Goal: Task Accomplishment & Management: Manage account settings

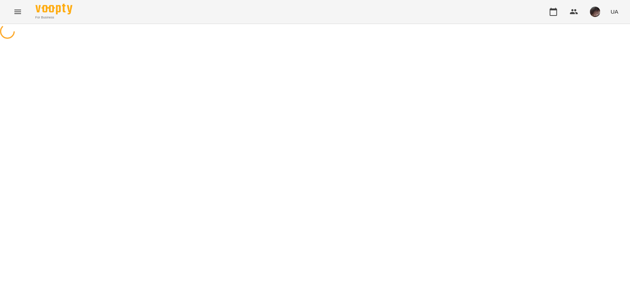
select select "**********"
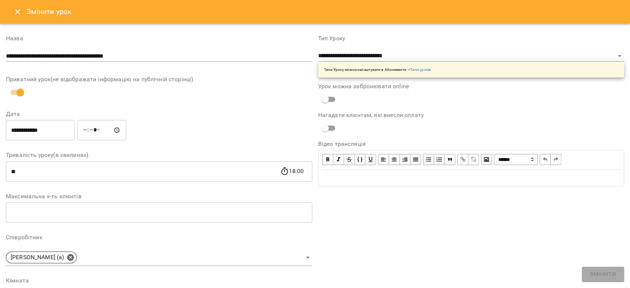
click at [13, 10] on icon "Close" at bounding box center [17, 11] width 9 height 9
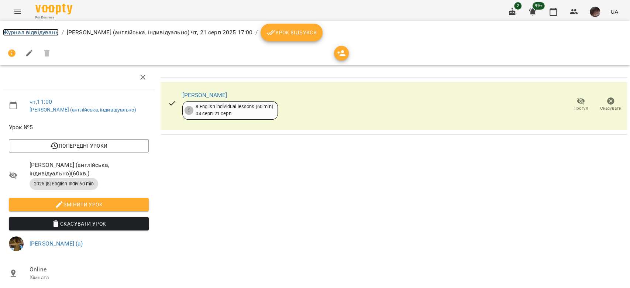
click at [32, 29] on link "Журнал відвідувань" at bounding box center [31, 32] width 56 height 7
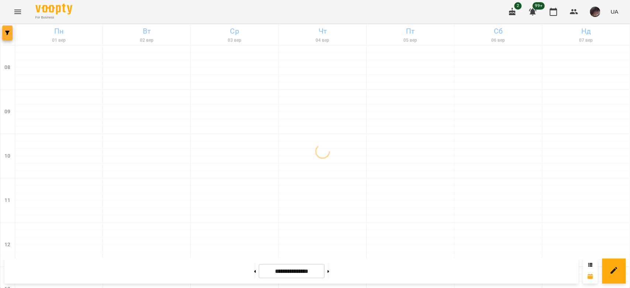
click at [8, 30] on button "button" at bounding box center [7, 32] width 10 height 15
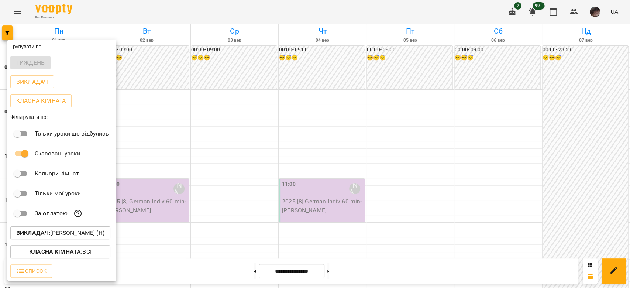
click at [416, 180] on div at bounding box center [315, 144] width 630 height 288
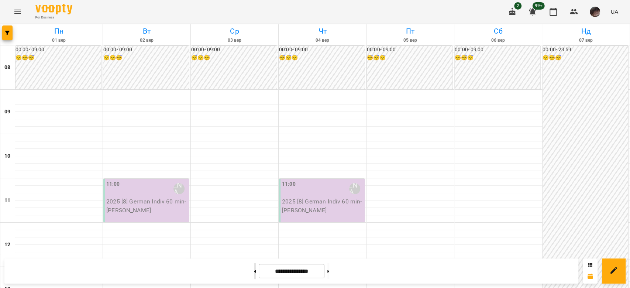
click at [254, 268] on button at bounding box center [255, 271] width 2 height 16
click at [254, 276] on button at bounding box center [255, 271] width 2 height 16
type input "**********"
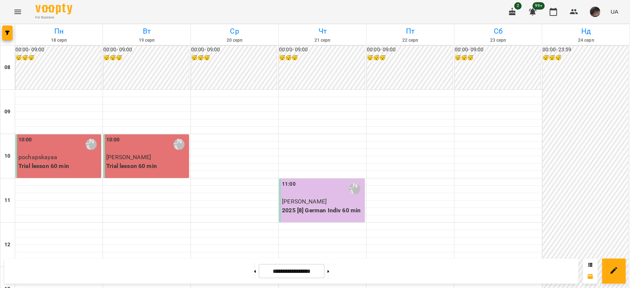
scroll to position [295, 0]
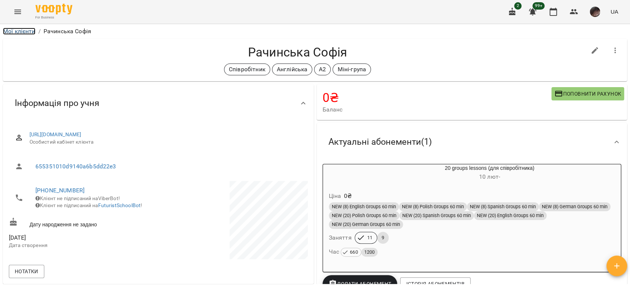
click at [18, 30] on link "Мої клієнти" at bounding box center [19, 31] width 32 height 7
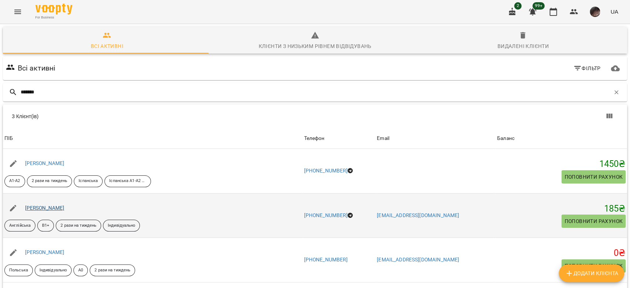
type input "*******"
click at [65, 207] on link "Пономаренко Альона" at bounding box center [45, 208] width 40 height 6
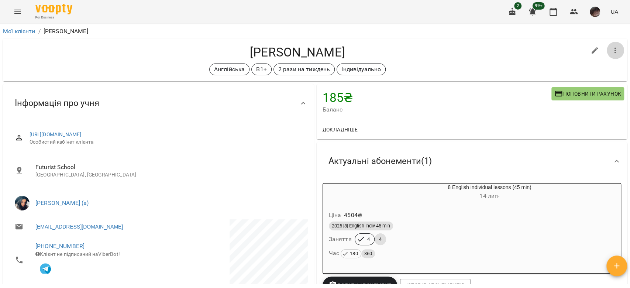
click at [611, 54] on icon "button" at bounding box center [615, 50] width 9 height 9
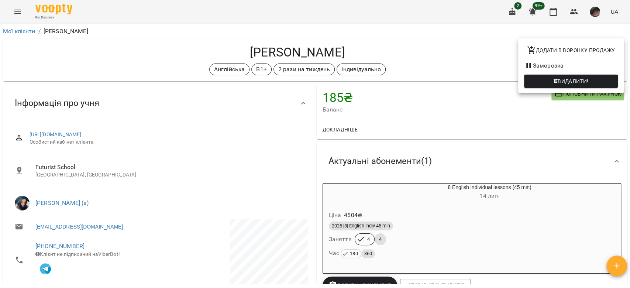
click at [542, 67] on li "Заморозка" at bounding box center [571, 65] width 106 height 13
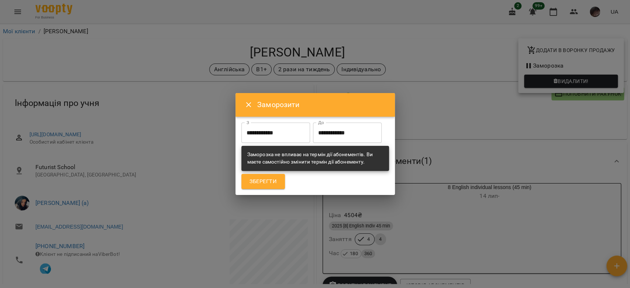
click at [313, 143] on input "**********" at bounding box center [347, 133] width 69 height 21
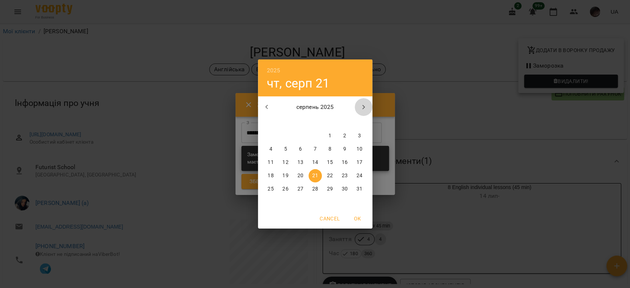
click at [364, 99] on button "button" at bounding box center [364, 107] width 18 height 18
click at [316, 134] on p "4" at bounding box center [314, 135] width 3 height 7
type input "**********"
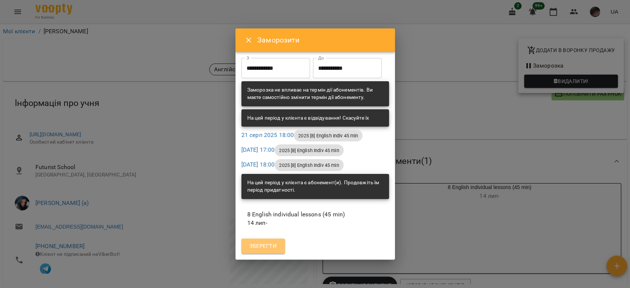
click at [255, 251] on button "Зберегти" at bounding box center [263, 247] width 44 height 16
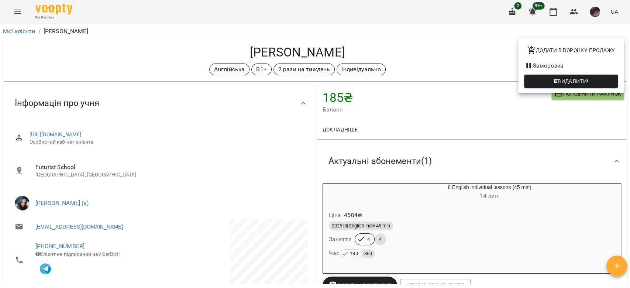
click at [376, 31] on div at bounding box center [315, 144] width 630 height 288
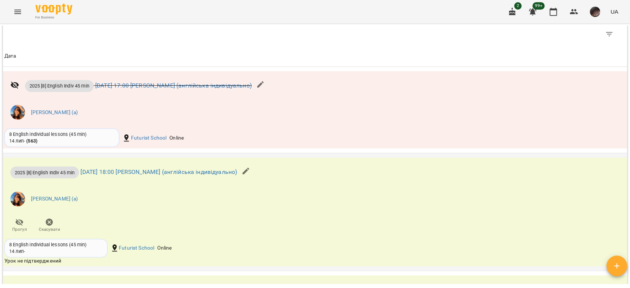
scroll to position [738, 0]
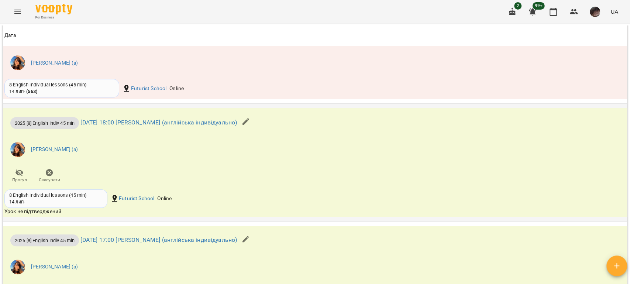
click at [51, 183] on span "Скасувати" at bounding box center [49, 180] width 21 height 6
click at [38, 179] on button "Скасувати" at bounding box center [49, 176] width 30 height 21
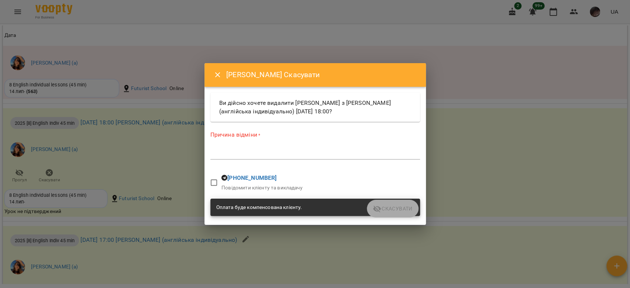
click at [245, 149] on div "*" at bounding box center [315, 154] width 210 height 12
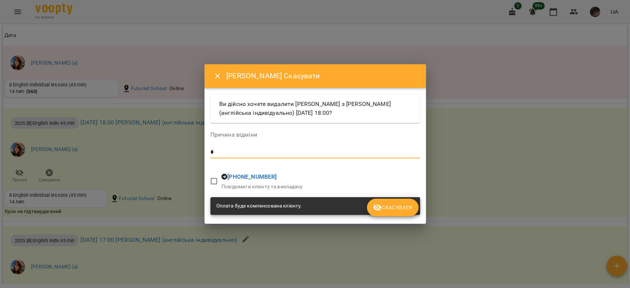
type textarea "*"
click at [381, 210] on icon "submit" at bounding box center [377, 207] width 9 height 9
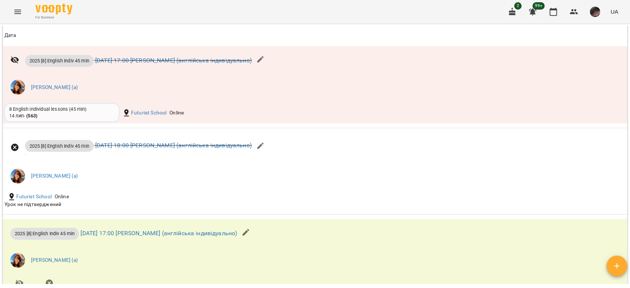
scroll to position [812, 0]
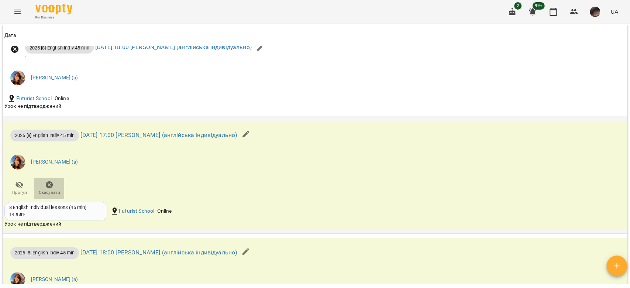
click at [54, 195] on span "Скасувати" at bounding box center [49, 192] width 21 height 6
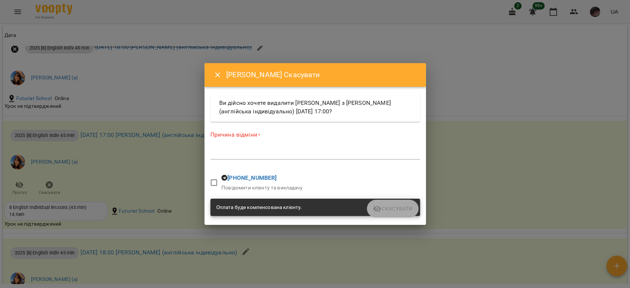
click at [248, 155] on textarea at bounding box center [315, 153] width 210 height 7
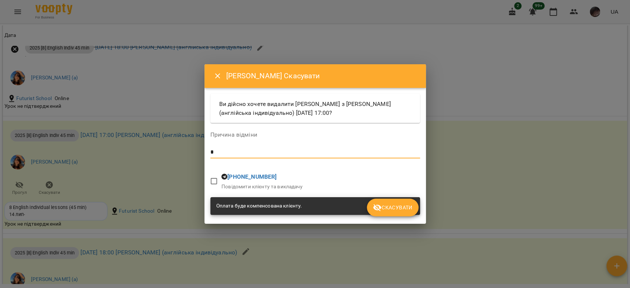
type textarea "*"
click at [379, 205] on icon "submit" at bounding box center [377, 207] width 9 height 9
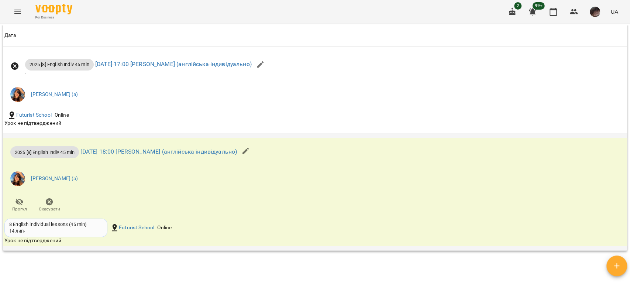
scroll to position [931, 0]
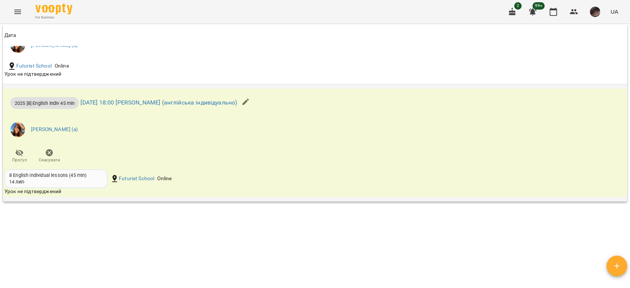
click at [51, 154] on icon "button" at bounding box center [49, 152] width 7 height 7
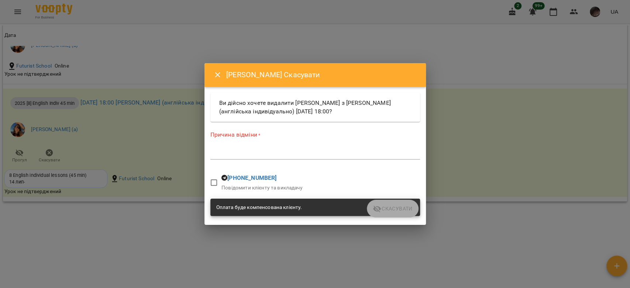
click at [289, 145] on div "Причина відміни * *" at bounding box center [315, 147] width 210 height 32
click at [279, 149] on div "*" at bounding box center [315, 154] width 210 height 12
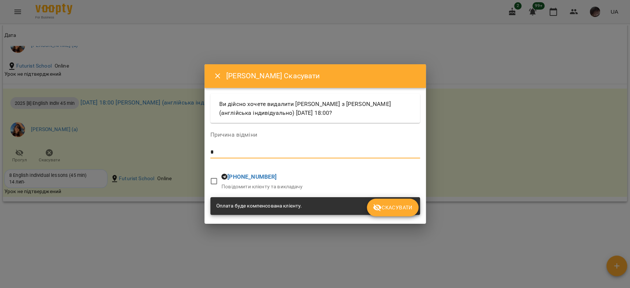
type textarea "*"
click at [409, 211] on span "Скасувати" at bounding box center [393, 207] width 40 height 9
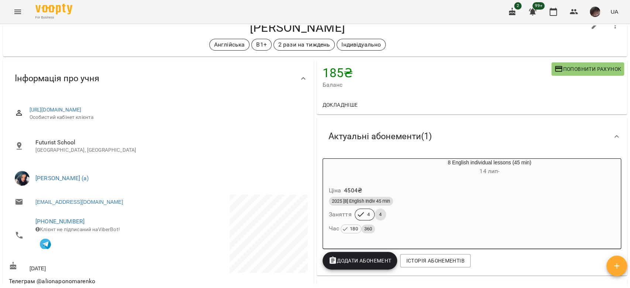
scroll to position [0, 0]
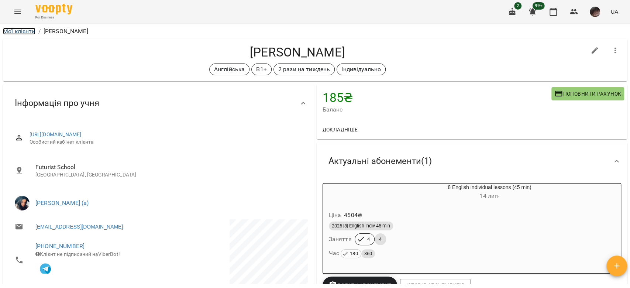
click at [25, 31] on link "Мої клієнти" at bounding box center [19, 31] width 32 height 7
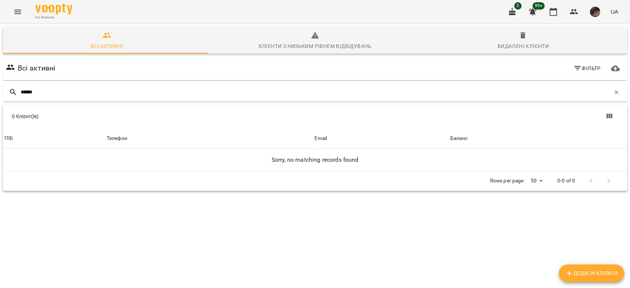
type input "*******"
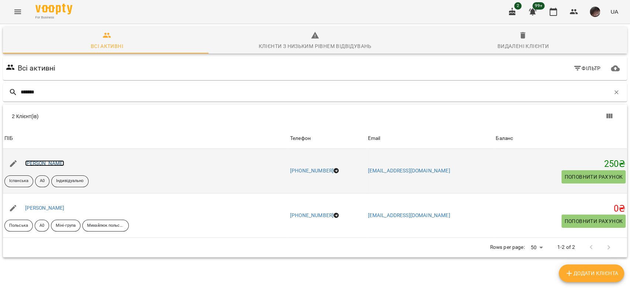
click at [43, 162] on link "Іван Макаренко" at bounding box center [45, 163] width 40 height 6
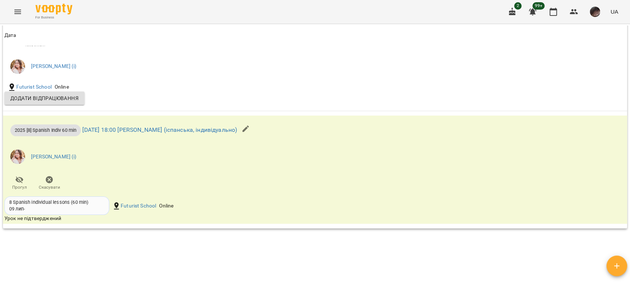
scroll to position [776, 0]
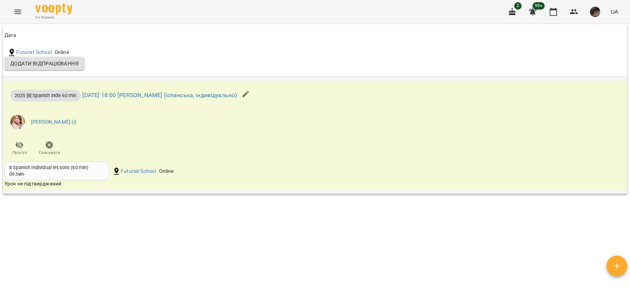
click at [49, 146] on icon "button" at bounding box center [49, 144] width 7 height 7
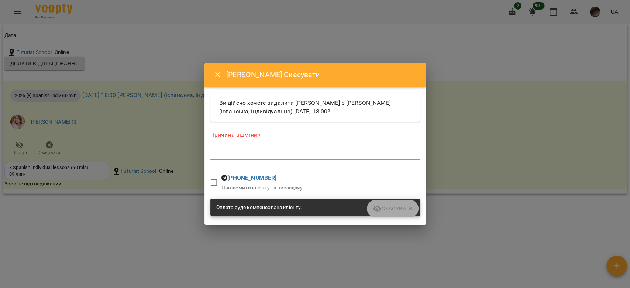
click at [245, 157] on textarea at bounding box center [315, 153] width 210 height 7
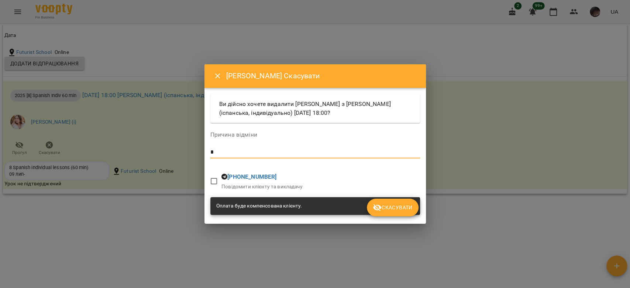
type textarea "*"
click at [397, 205] on span "Скасувати" at bounding box center [393, 207] width 40 height 9
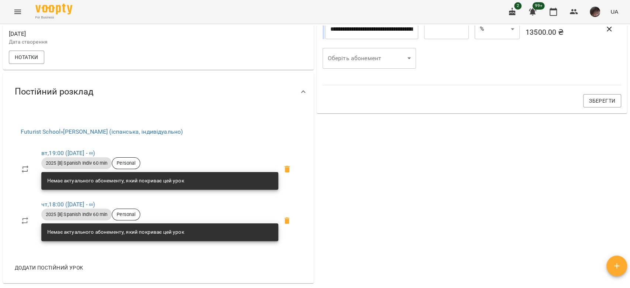
scroll to position [0, 0]
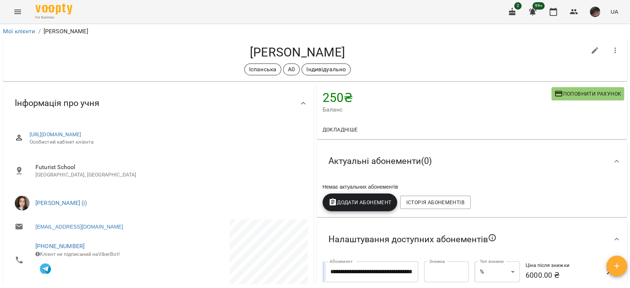
click at [615, 48] on icon "button" at bounding box center [615, 51] width 1 height 6
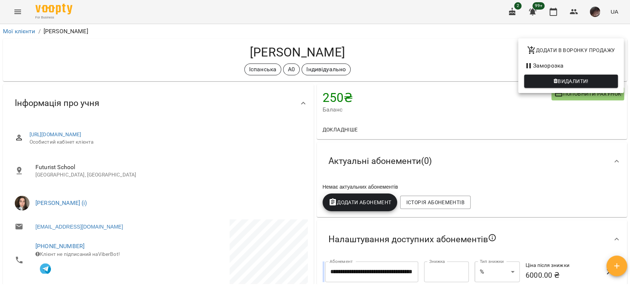
click at [595, 65] on li "Заморозка" at bounding box center [571, 65] width 106 height 13
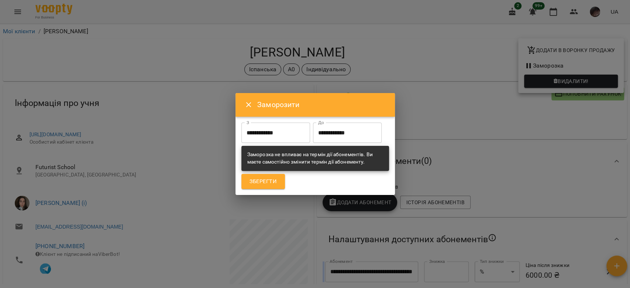
click at [281, 130] on input "**********" at bounding box center [275, 133] width 69 height 21
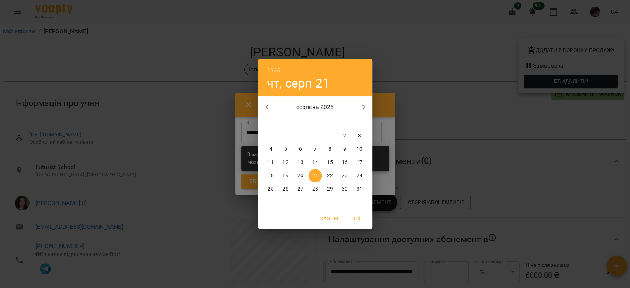
click at [369, 102] on button "button" at bounding box center [364, 107] width 18 height 18
click at [282, 136] on span "2" at bounding box center [285, 135] width 13 height 7
type input "**********"
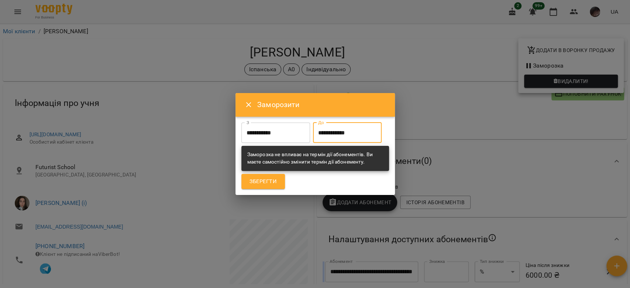
click at [313, 138] on input "**********" at bounding box center [347, 133] width 69 height 21
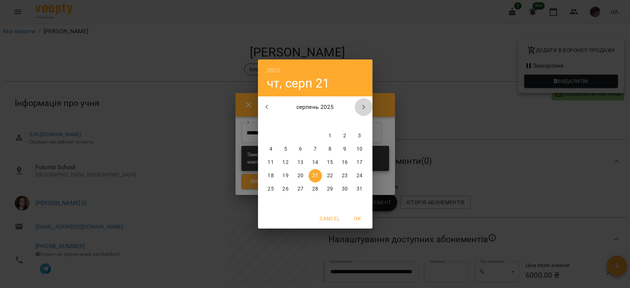
click at [365, 107] on icon "button" at bounding box center [363, 107] width 9 height 9
click at [273, 179] on p "22" at bounding box center [271, 175] width 6 height 7
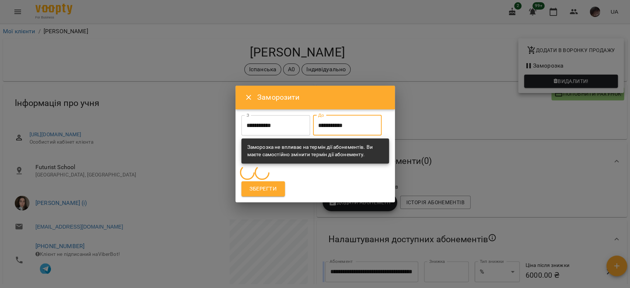
type input "**********"
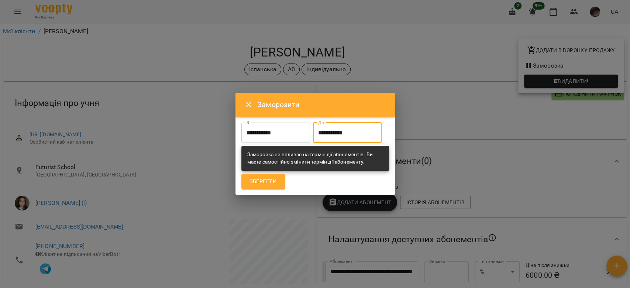
click at [283, 189] on button "Зберегти" at bounding box center [263, 182] width 44 height 16
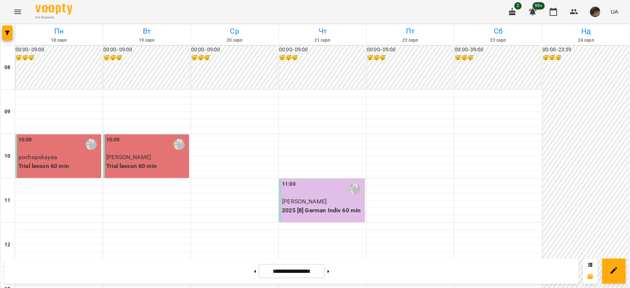
scroll to position [295, 0]
click at [5, 30] on button "button" at bounding box center [7, 32] width 10 height 15
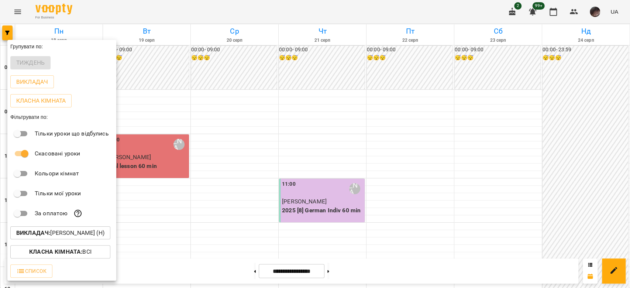
click at [58, 236] on p "Викладач : Корнієць Анна (н)" at bounding box center [60, 233] width 88 height 9
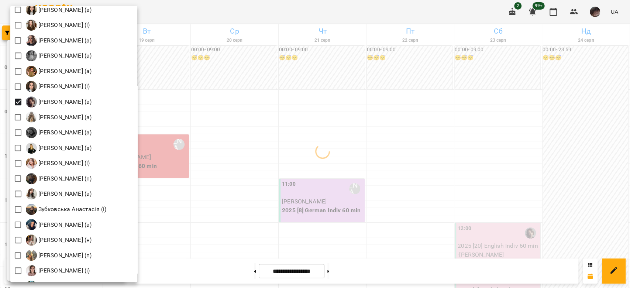
scroll to position [443, 0]
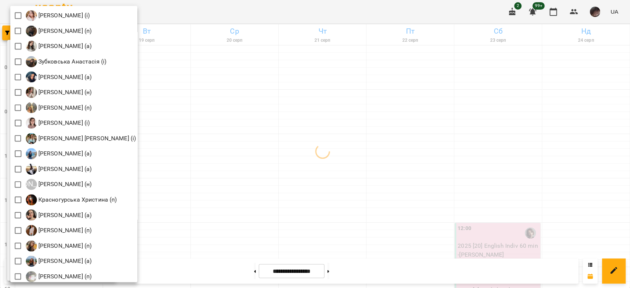
click at [459, 80] on div at bounding box center [315, 144] width 630 height 288
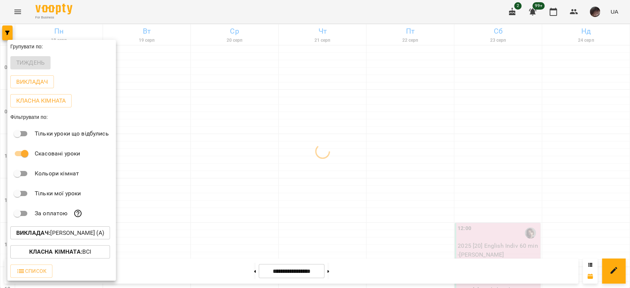
click at [455, 94] on div at bounding box center [315, 144] width 630 height 288
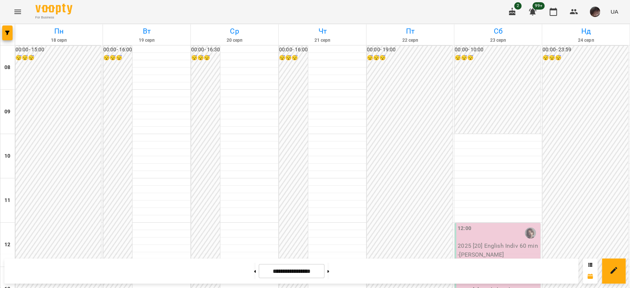
scroll to position [344, 0]
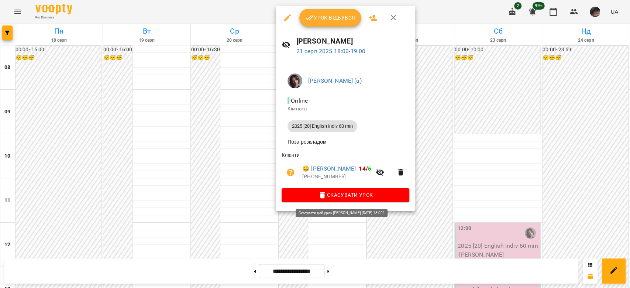
click at [335, 195] on span "Скасувати Урок" at bounding box center [346, 195] width 116 height 9
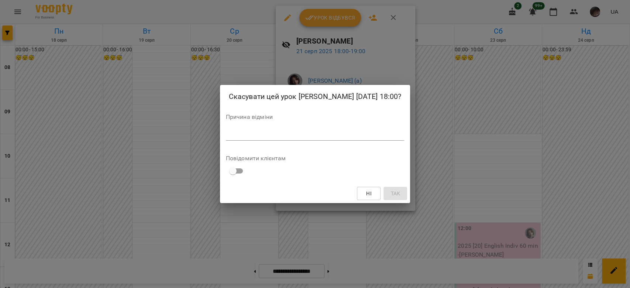
click at [349, 134] on textarea at bounding box center [315, 134] width 179 height 7
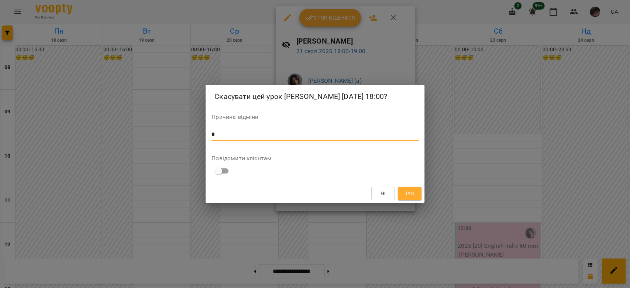
type textarea "*"
click at [414, 189] on span "Так" at bounding box center [410, 193] width 10 height 9
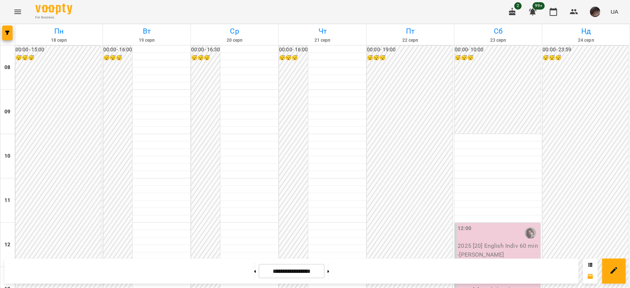
scroll to position [0, 0]
click at [329, 275] on button at bounding box center [328, 271] width 2 height 16
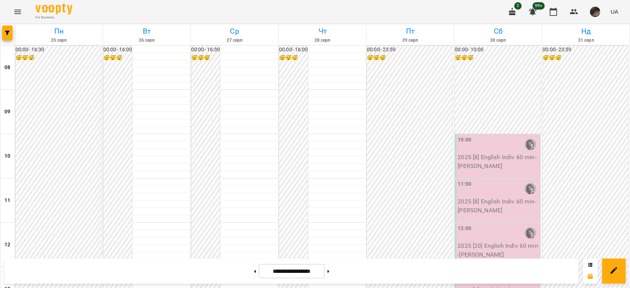
scroll to position [295, 0]
click at [254, 275] on button at bounding box center [255, 271] width 2 height 16
type input "**********"
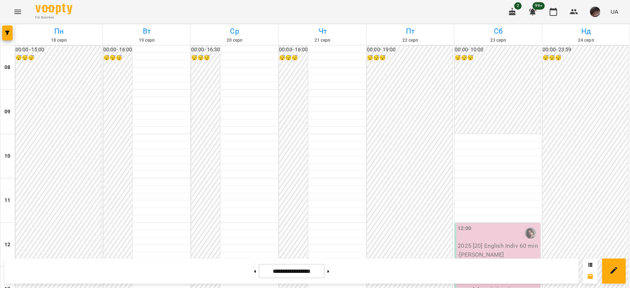
scroll to position [344, 0]
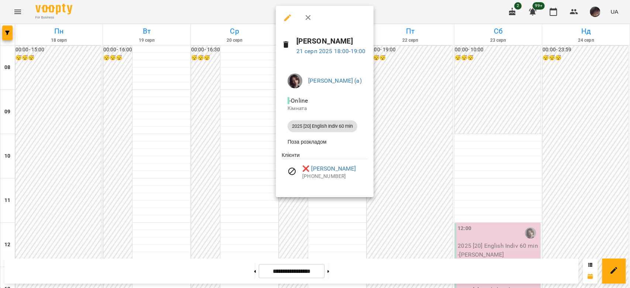
click at [284, 22] on button "button" at bounding box center [288, 18] width 18 height 18
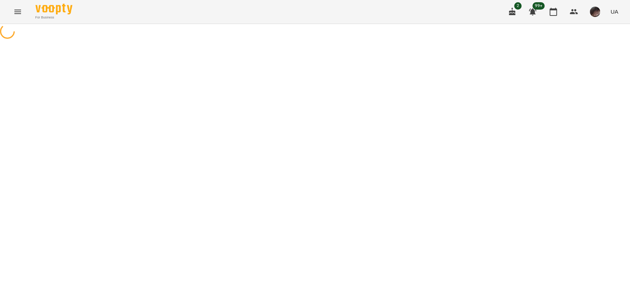
select select "**********"
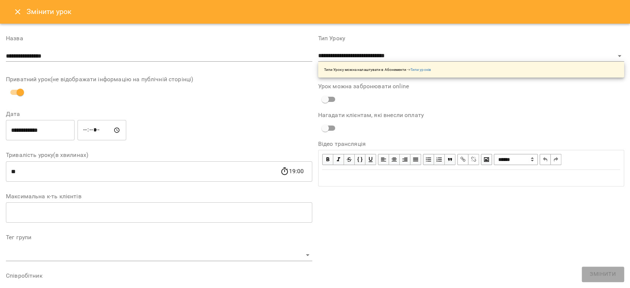
click at [74, 121] on input "**********" at bounding box center [40, 130] width 69 height 21
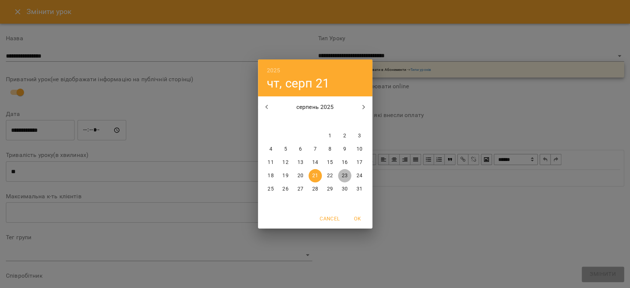
click at [347, 172] on p "23" at bounding box center [345, 175] width 6 height 7
type input "**********"
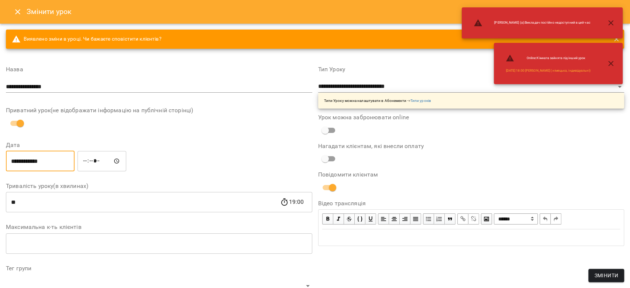
click at [95, 162] on input "*****" at bounding box center [102, 161] width 49 height 21
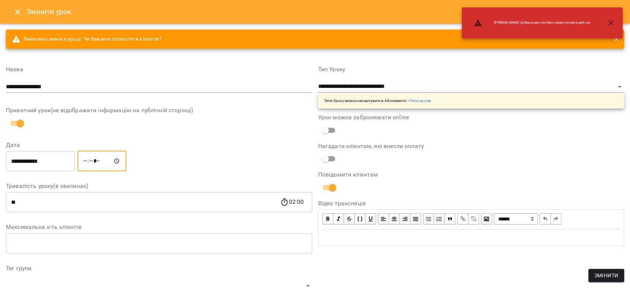
type input "*****"
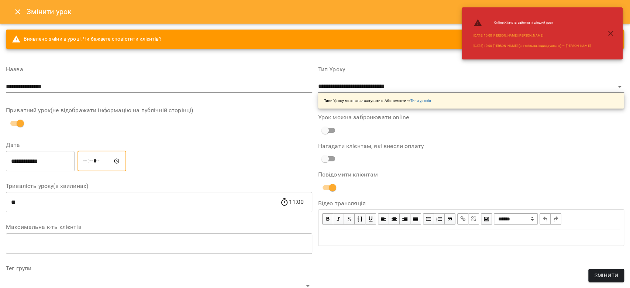
click at [614, 282] on button "Змінити" at bounding box center [607, 275] width 36 height 13
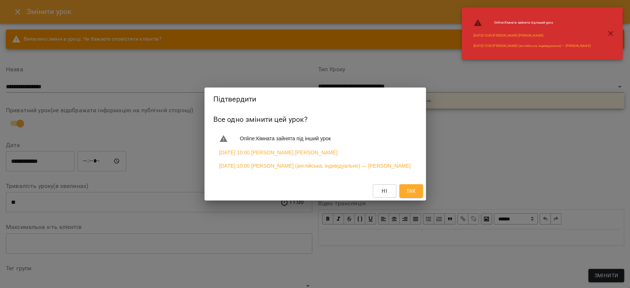
click at [410, 195] on span "Так" at bounding box center [411, 190] width 10 height 9
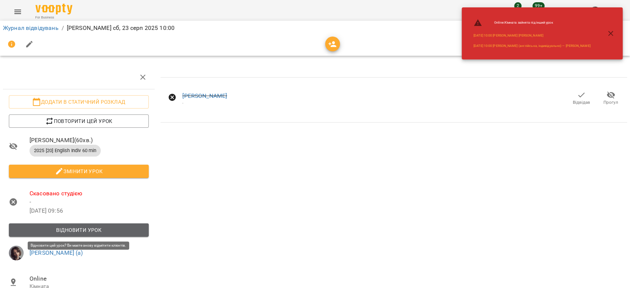
click at [106, 234] on span "Відновити урок" at bounding box center [79, 230] width 128 height 9
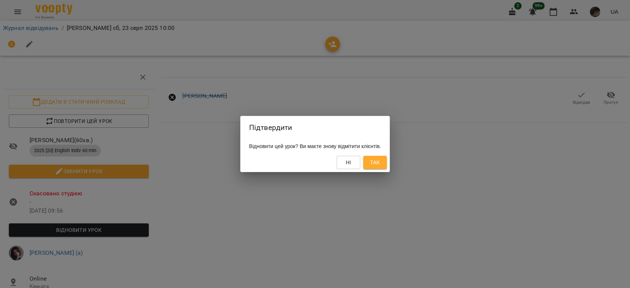
click at [390, 166] on div "Ні Так" at bounding box center [315, 162] width 150 height 19
click at [387, 168] on button "Так" at bounding box center [375, 162] width 24 height 13
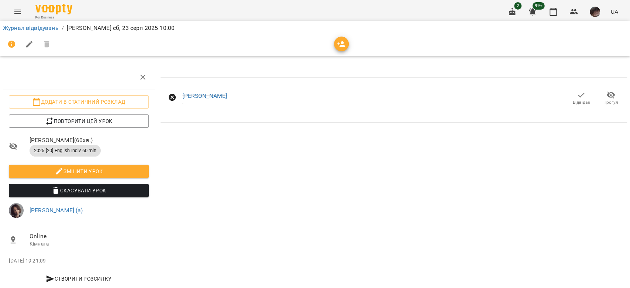
click at [573, 100] on span "Відвідав" at bounding box center [581, 102] width 17 height 6
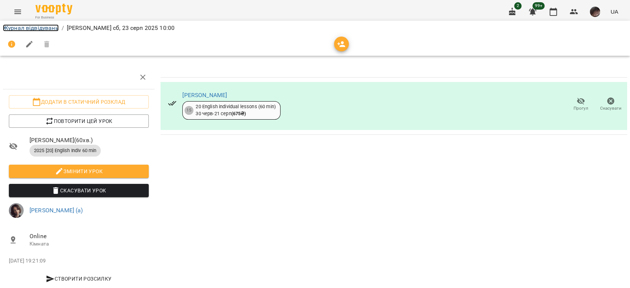
click at [33, 25] on link "Журнал відвідувань" at bounding box center [31, 27] width 56 height 7
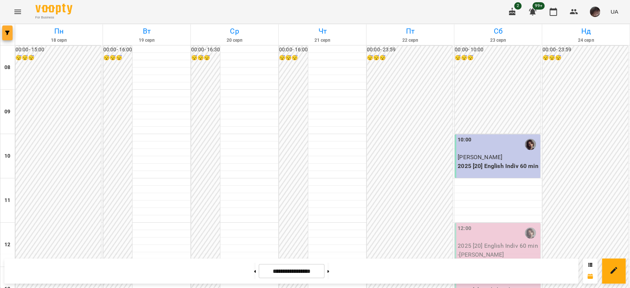
click at [11, 26] on button "button" at bounding box center [7, 32] width 10 height 15
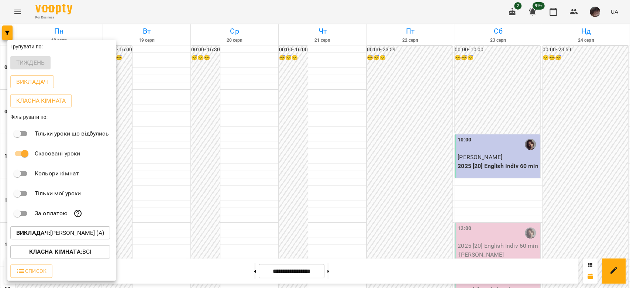
click at [95, 237] on p "Викладач : Громик Софія (а)" at bounding box center [60, 233] width 88 height 9
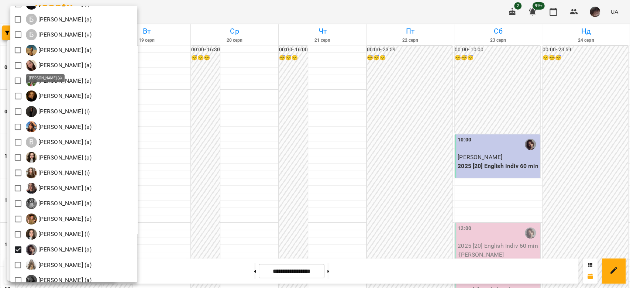
scroll to position [197, 0]
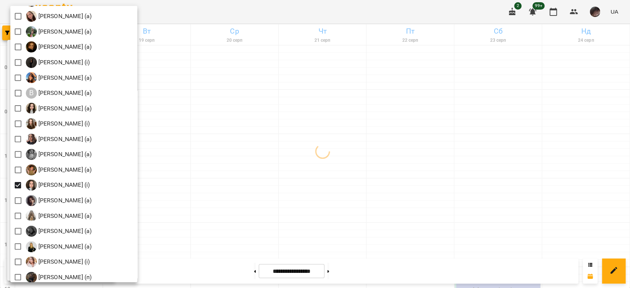
click at [464, 122] on div at bounding box center [315, 144] width 630 height 288
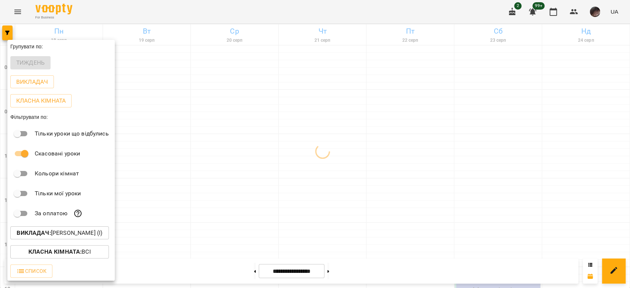
click at [464, 121] on div at bounding box center [315, 144] width 630 height 288
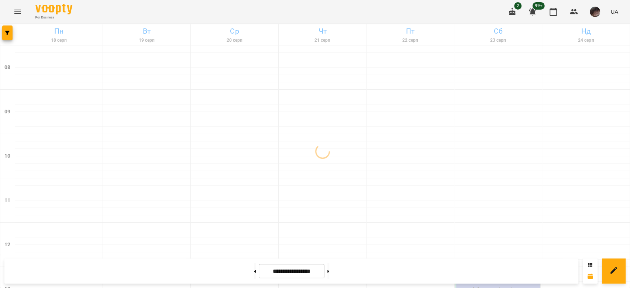
scroll to position [295, 0]
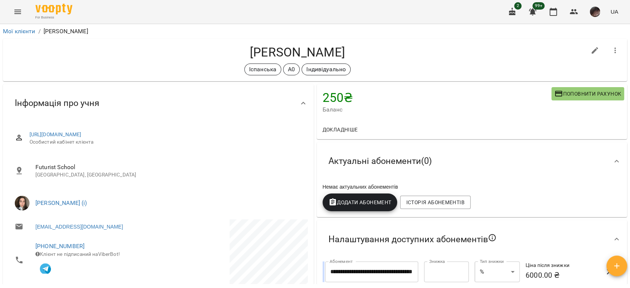
click at [23, 12] on button "Menu" at bounding box center [18, 12] width 18 height 18
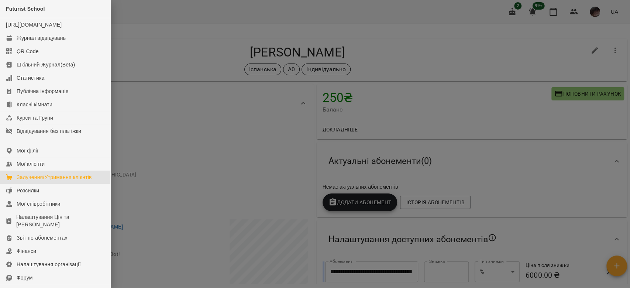
click at [68, 179] on link "Залучення/Утримання клієнтів" at bounding box center [55, 177] width 110 height 13
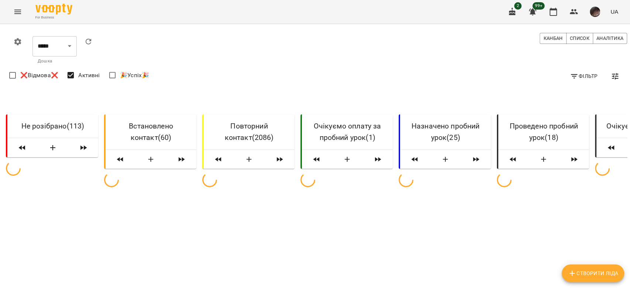
click at [574, 73] on span "Фільтр" at bounding box center [584, 76] width 28 height 9
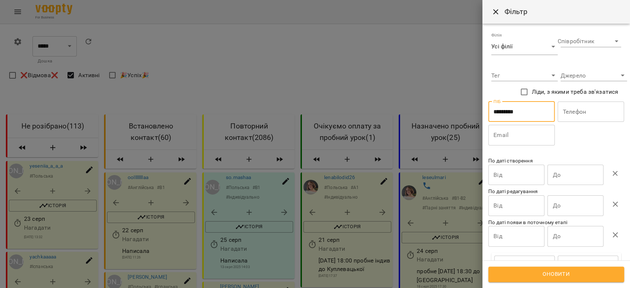
type input "*********"
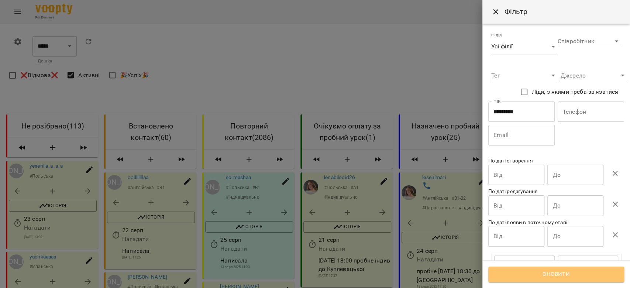
click at [530, 269] on button "Оновити" at bounding box center [556, 275] width 136 height 16
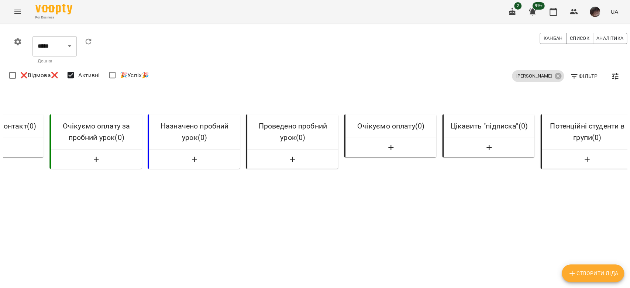
scroll to position [0, 267]
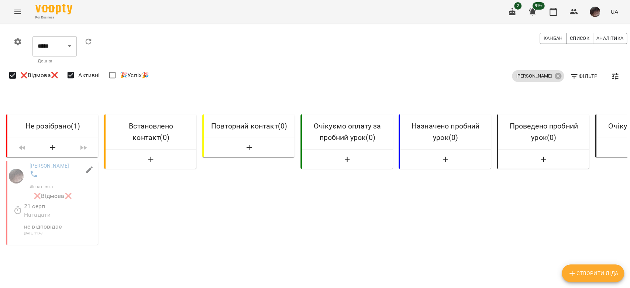
click at [90, 174] on icon "button" at bounding box center [89, 169] width 9 height 9
select select "**"
select select "**********"
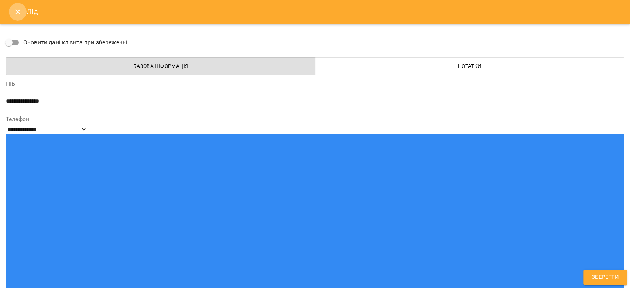
click at [23, 11] on button "Close" at bounding box center [18, 12] width 18 height 18
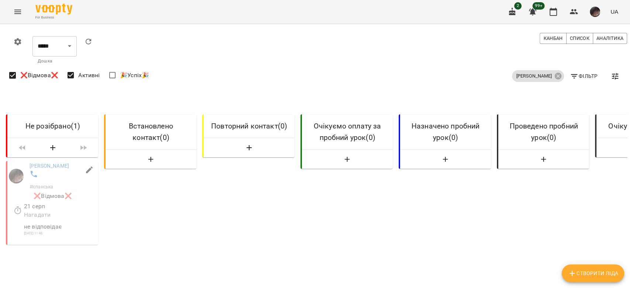
click at [53, 176] on div at bounding box center [64, 175] width 73 height 14
click at [18, 3] on button "Menu" at bounding box center [18, 12] width 18 height 18
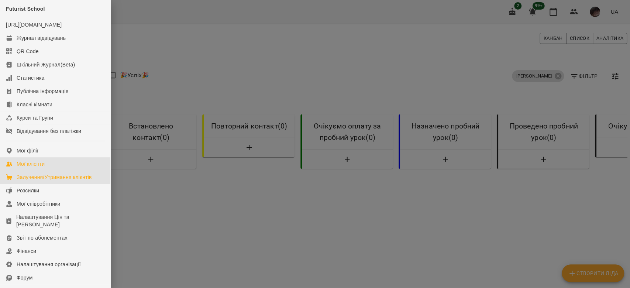
click at [71, 169] on link "Мої клієнти" at bounding box center [55, 163] width 110 height 13
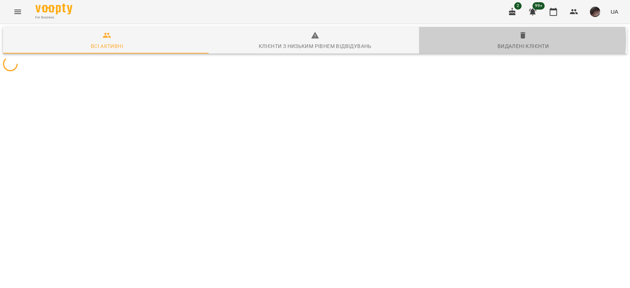
click at [514, 40] on span "Видалені клієнти" at bounding box center [522, 41] width 199 height 20
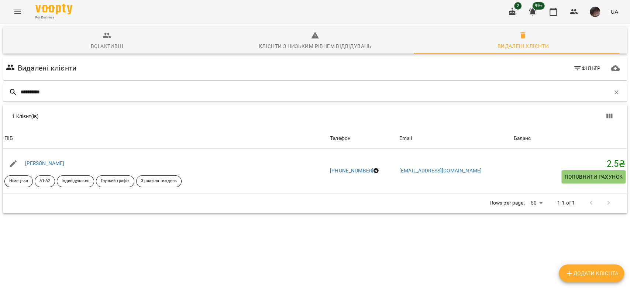
type input "*********"
click at [16, 13] on icon "Menu" at bounding box center [17, 12] width 7 height 4
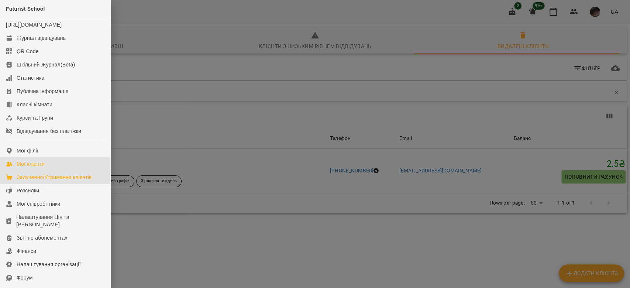
click at [62, 179] on link "Залучення/Утримання клієнтів" at bounding box center [55, 177] width 110 height 13
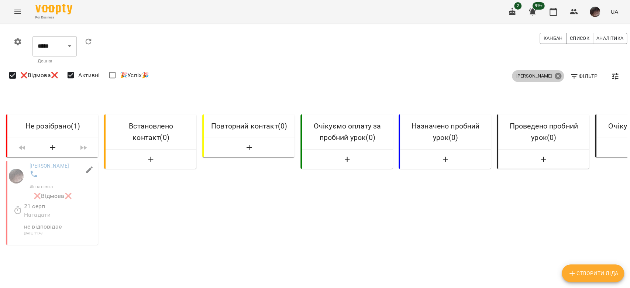
click at [554, 75] on icon at bounding box center [558, 76] width 8 height 8
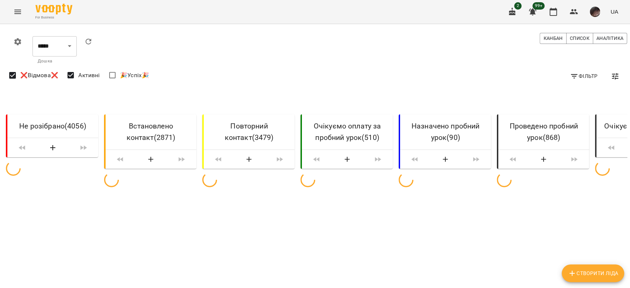
click at [570, 75] on icon "button" at bounding box center [574, 76] width 9 height 9
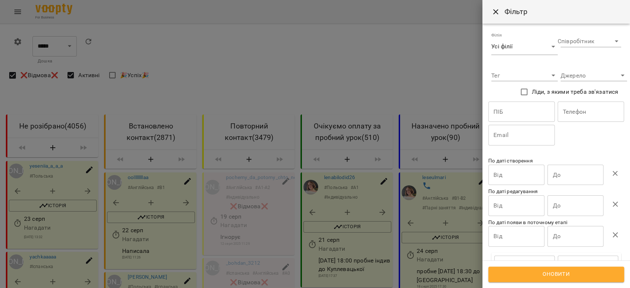
click at [522, 118] on input "text" at bounding box center [521, 112] width 66 height 21
paste input "**********"
type input "**********"
click at [533, 275] on span "Оновити" at bounding box center [557, 275] width 120 height 10
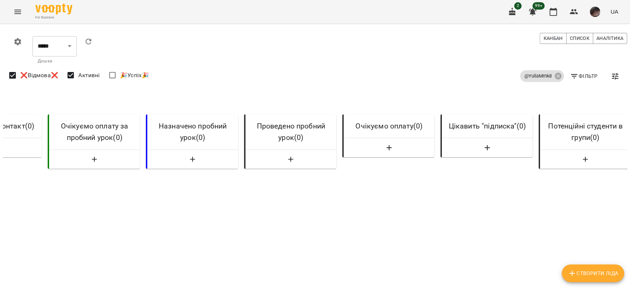
scroll to position [0, 267]
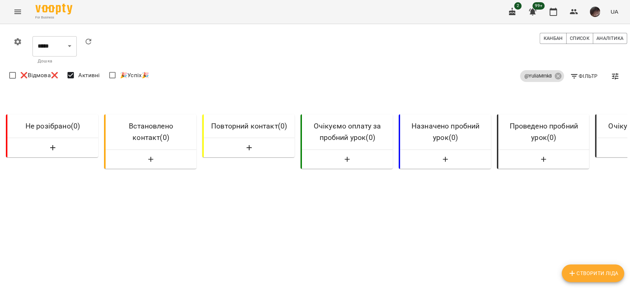
click at [18, 13] on icon "Menu" at bounding box center [17, 12] width 7 height 4
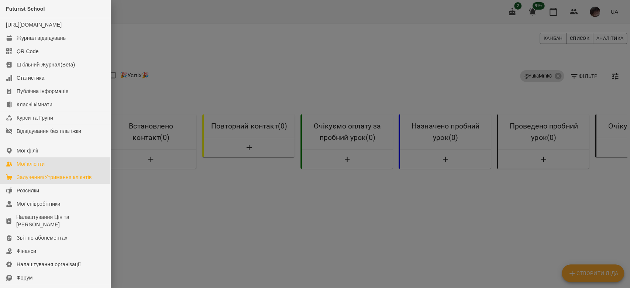
click at [80, 170] on link "Мої клієнти" at bounding box center [55, 163] width 110 height 13
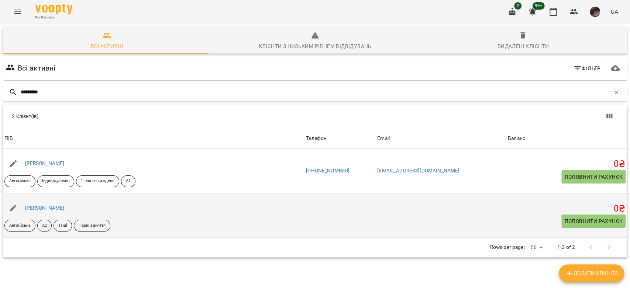
type input "*********"
click at [50, 211] on div "Мироненко Юлія" at bounding box center [45, 208] width 42 height 10
click at [51, 210] on link "Мироненко Юлія" at bounding box center [45, 208] width 40 height 6
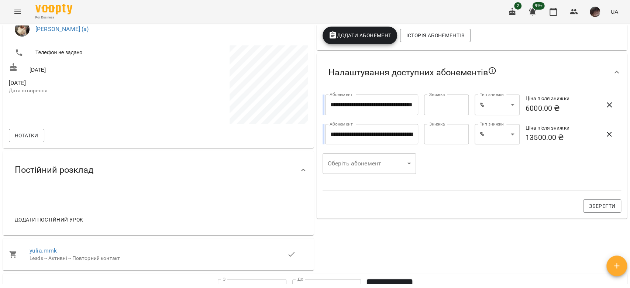
scroll to position [197, 0]
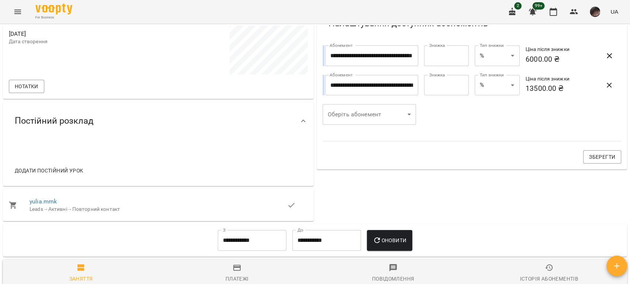
click at [47, 205] on span "yulia.mrnk" at bounding box center [159, 201] width 258 height 9
click at [47, 202] on link "yulia.mrnk" at bounding box center [43, 201] width 27 height 7
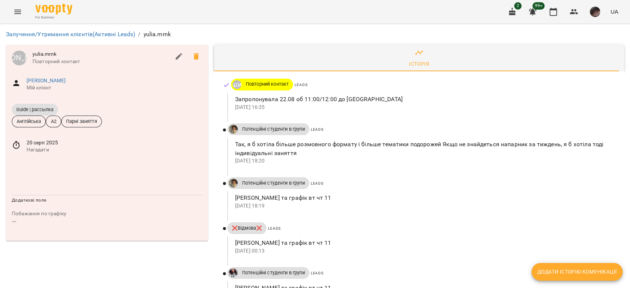
click at [550, 271] on span "Додати історію комунікації" at bounding box center [577, 271] width 79 height 9
select select "*"
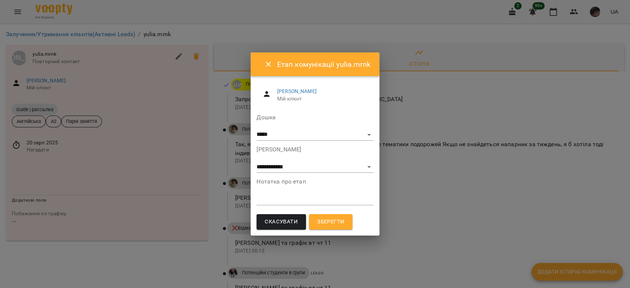
click at [360, 202] on textarea at bounding box center [315, 199] width 117 height 7
type textarea "**********"
click at [336, 215] on button "Зберегти" at bounding box center [331, 222] width 44 height 16
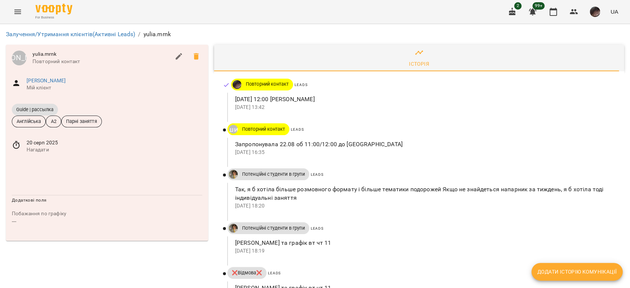
click at [53, 149] on span "Нагадати" at bounding box center [115, 149] width 176 height 7
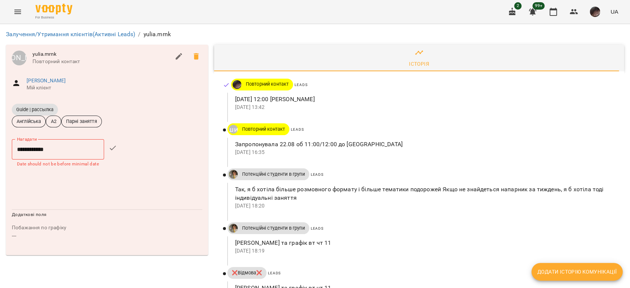
click at [53, 149] on input "**********" at bounding box center [58, 149] width 92 height 21
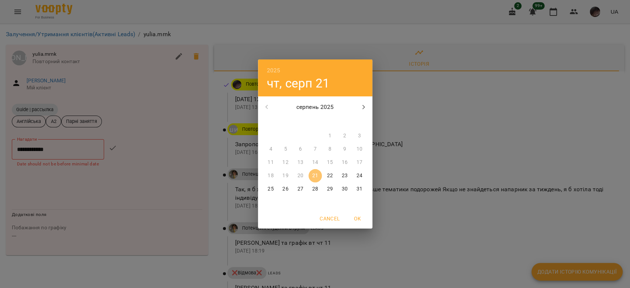
click at [315, 181] on button "21" at bounding box center [315, 175] width 13 height 13
type input "**********"
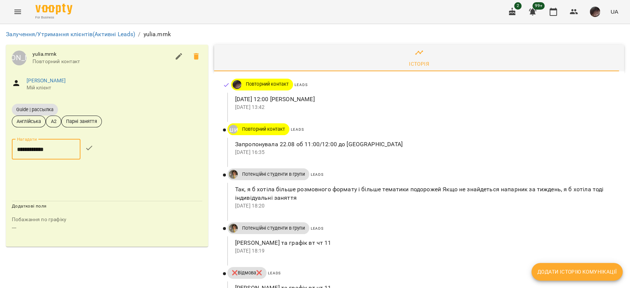
click at [94, 149] on icon "button" at bounding box center [89, 148] width 9 height 9
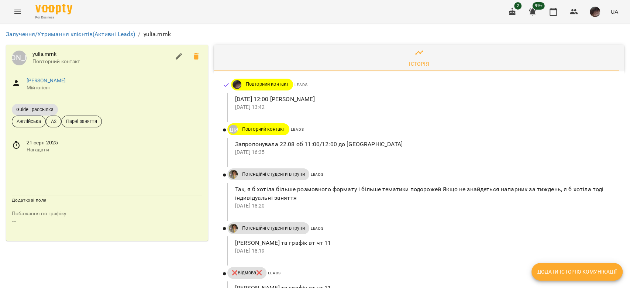
click at [574, 274] on span "Додати історію комунікації" at bounding box center [577, 271] width 79 height 9
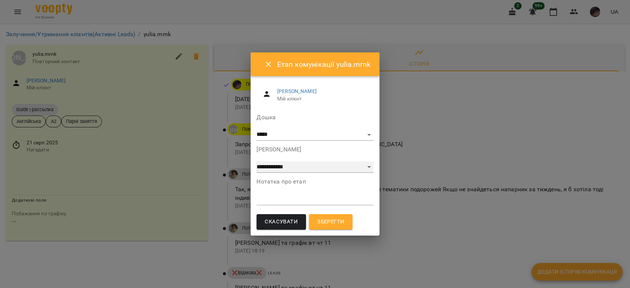
click at [351, 166] on select "**********" at bounding box center [315, 167] width 117 height 12
select select "*"
click at [257, 161] on select "**********" at bounding box center [315, 167] width 117 height 12
click at [322, 226] on span "Зберегти" at bounding box center [330, 222] width 27 height 10
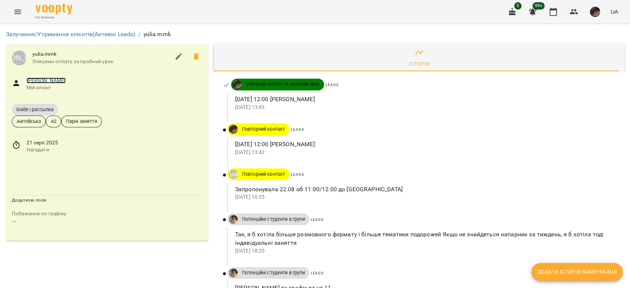
click at [63, 78] on link "Мироненко Юлія" at bounding box center [47, 81] width 40 height 6
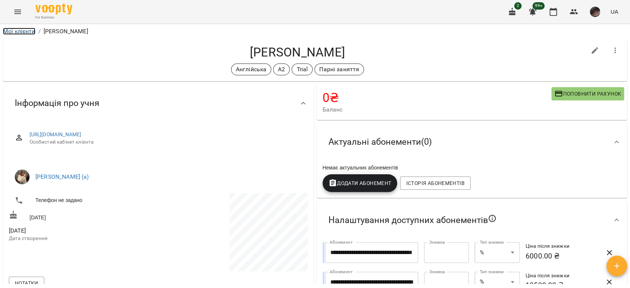
click at [26, 30] on link "Мої клієнти" at bounding box center [19, 31] width 32 height 7
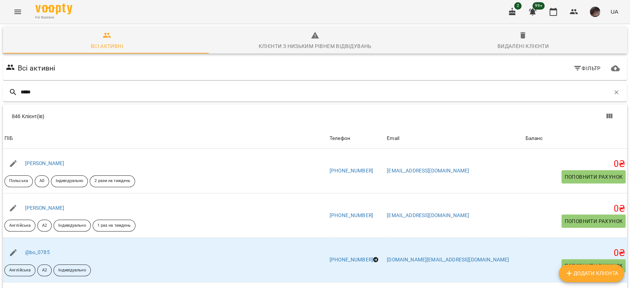
type input "******"
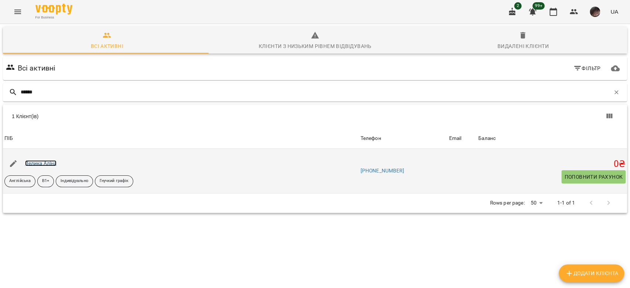
click at [49, 163] on link "Велика Аліна" at bounding box center [41, 163] width 32 height 6
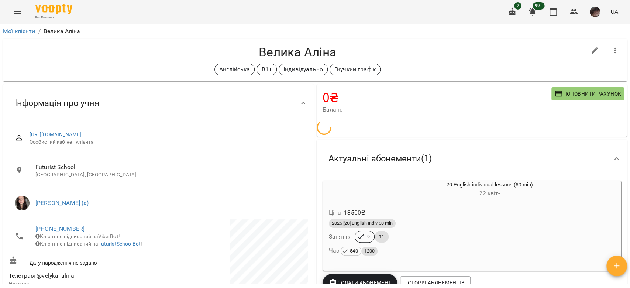
click at [586, 54] on button "button" at bounding box center [595, 51] width 18 height 18
select select "**"
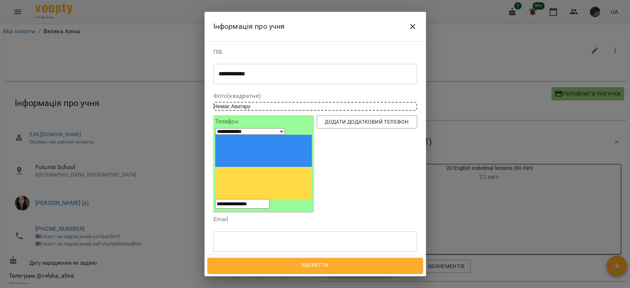
click at [375, 270] on div "Англійська В1+ Індивідуально Гнучкий графік" at bounding box center [302, 276] width 176 height 12
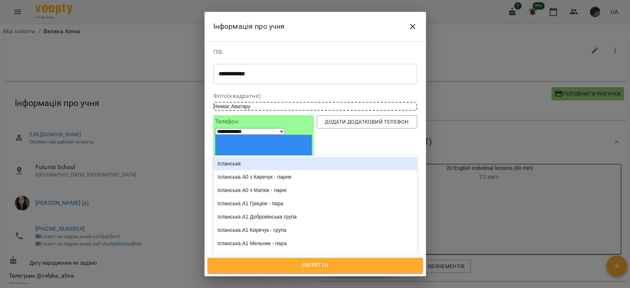
type input "***"
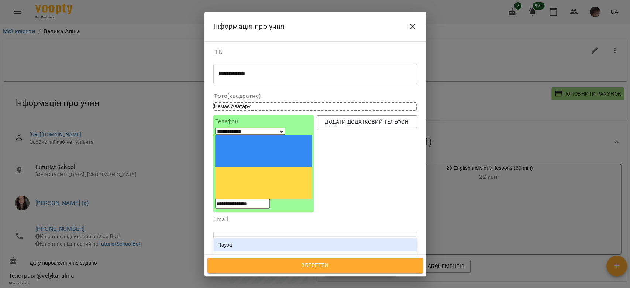
click at [331, 238] on div "Пауза" at bounding box center [315, 244] width 204 height 13
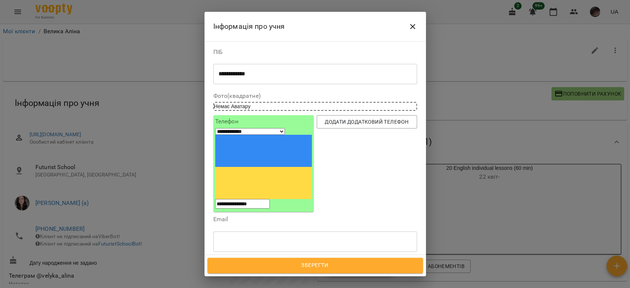
click at [355, 262] on span "Зберегти" at bounding box center [315, 266] width 199 height 10
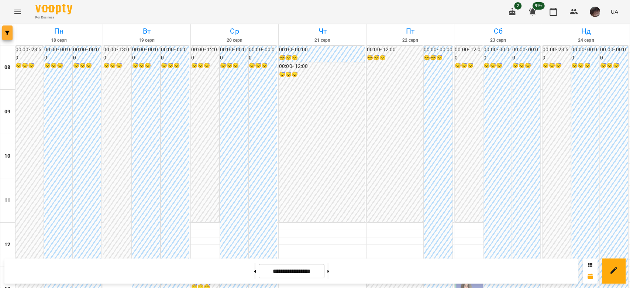
click at [5, 29] on button "button" at bounding box center [7, 32] width 10 height 15
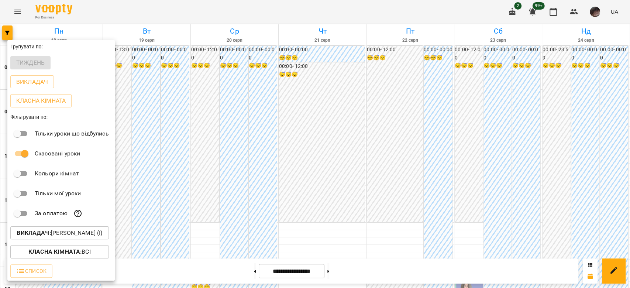
click at [97, 237] on p "Викладач : [PERSON_NAME] (і)" at bounding box center [60, 233] width 86 height 9
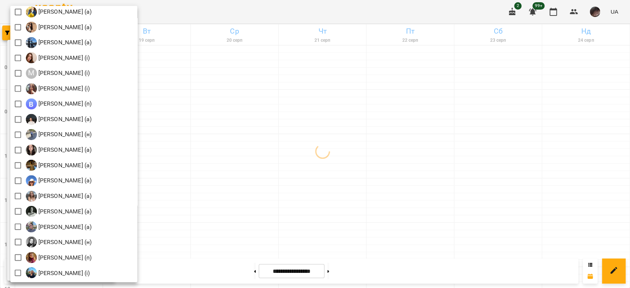
scroll to position [886, 0]
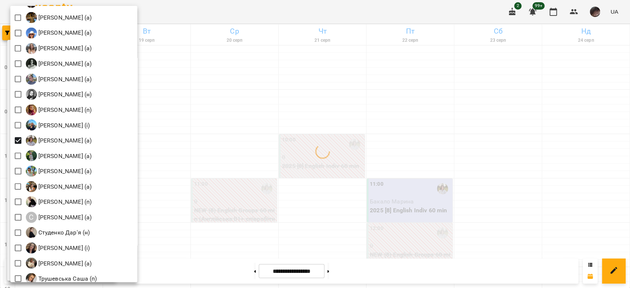
click at [485, 140] on div at bounding box center [315, 144] width 630 height 288
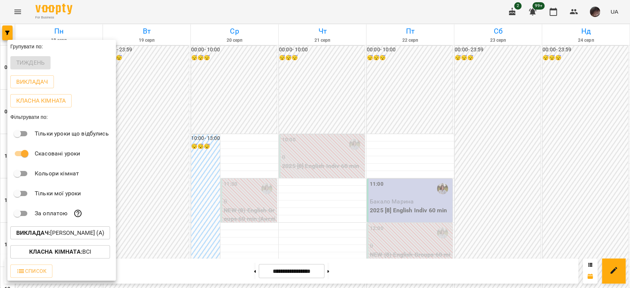
click at [408, 206] on div at bounding box center [315, 144] width 630 height 288
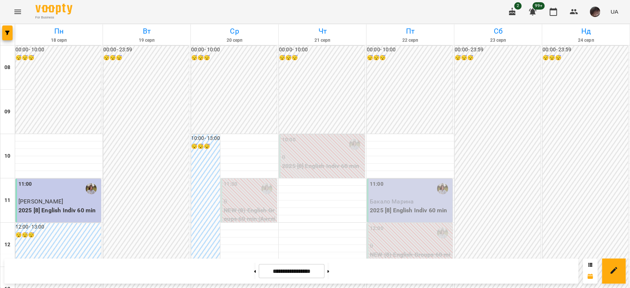
click at [415, 207] on p "2025 [8] English Indiv 60 min" at bounding box center [410, 210] width 81 height 9
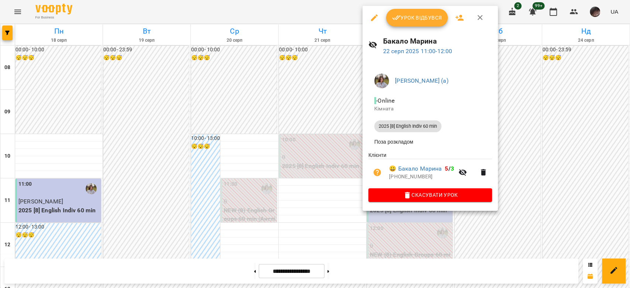
click at [377, 10] on button "button" at bounding box center [375, 18] width 18 height 18
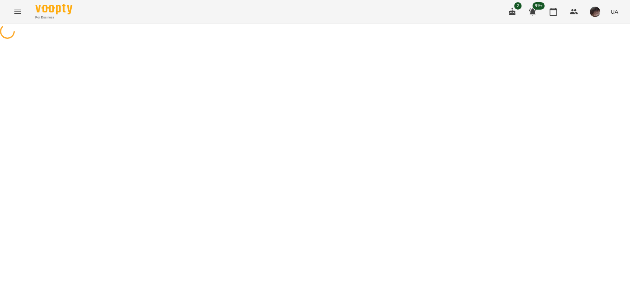
select select "**********"
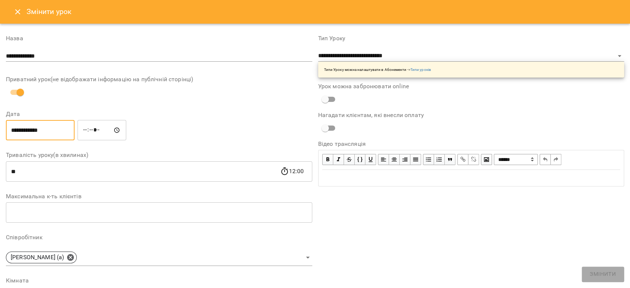
click at [67, 130] on input "**********" at bounding box center [40, 130] width 69 height 21
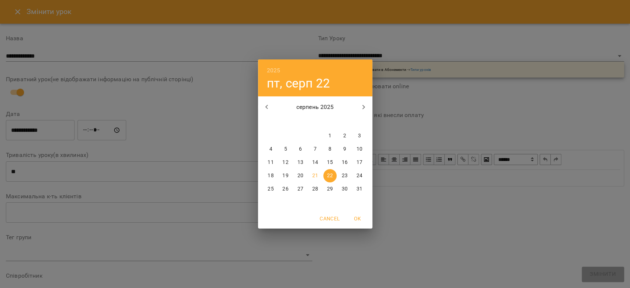
click at [272, 187] on p "25" at bounding box center [271, 188] width 6 height 7
type input "**********"
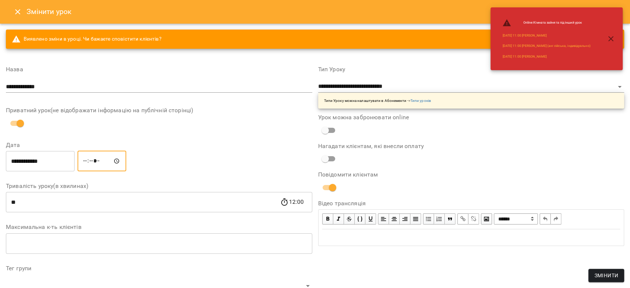
click at [90, 165] on input "*****" at bounding box center [102, 161] width 49 height 21
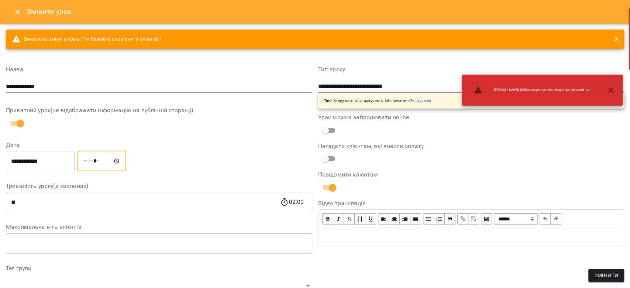
type input "*****"
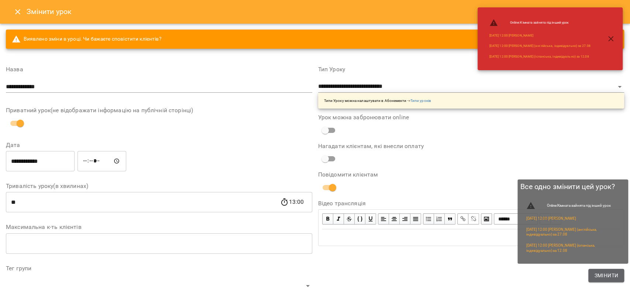
click at [594, 282] on button "Змінити" at bounding box center [607, 275] width 36 height 13
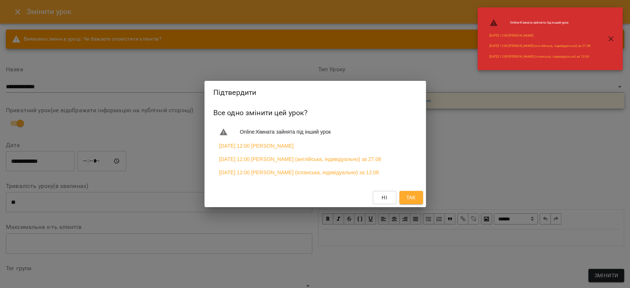
click at [403, 204] on button "Так" at bounding box center [411, 197] width 24 height 13
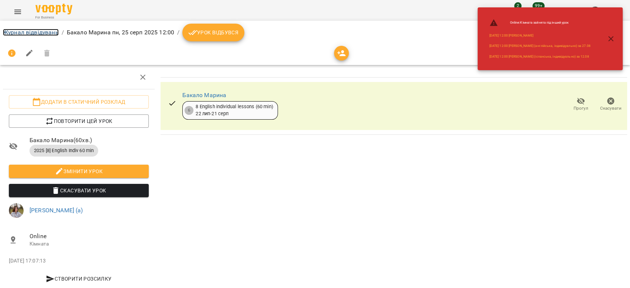
click at [8, 31] on link "Журнал відвідувань" at bounding box center [31, 32] width 56 height 7
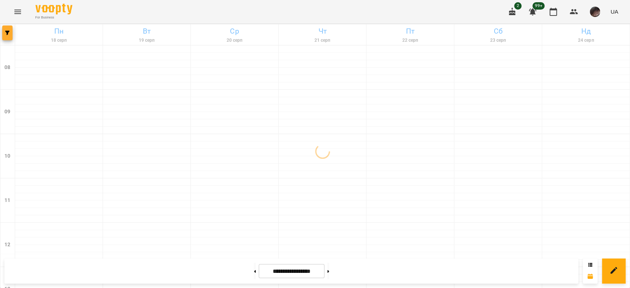
click at [4, 31] on span "button" at bounding box center [7, 33] width 10 height 4
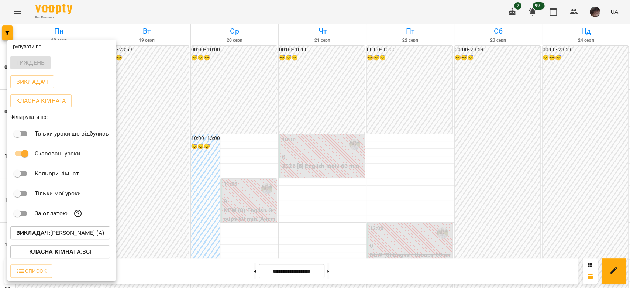
click at [61, 234] on p "Викладач : Романишин Юлія (а)" at bounding box center [60, 233] width 88 height 9
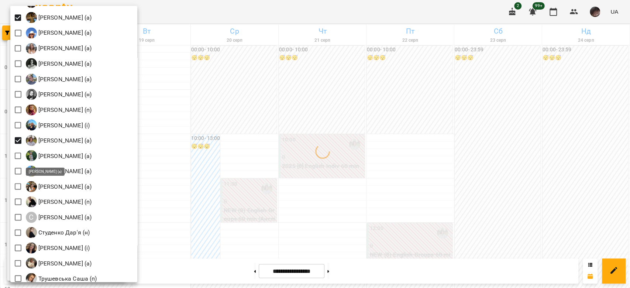
scroll to position [935, 0]
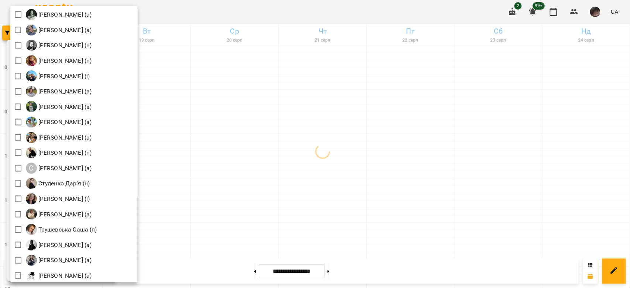
click at [357, 117] on div at bounding box center [315, 144] width 630 height 288
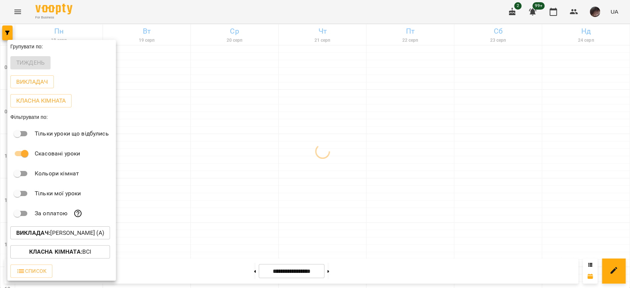
click at [356, 116] on div at bounding box center [315, 144] width 630 height 288
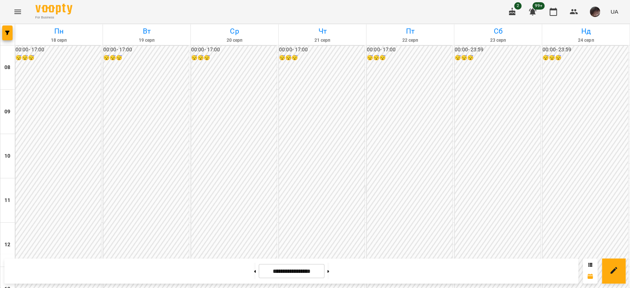
scroll to position [394, 0]
click at [7, 31] on icon "button" at bounding box center [7, 33] width 4 height 4
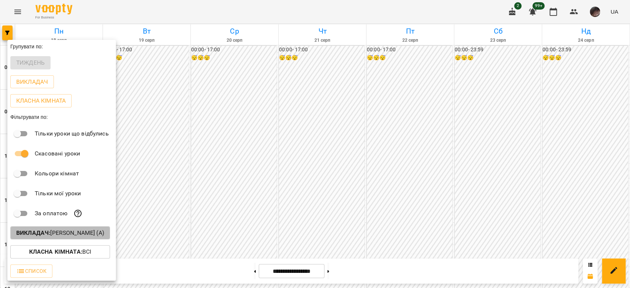
click at [55, 233] on p "Викладач : Наливайко Максим (а)" at bounding box center [60, 233] width 88 height 9
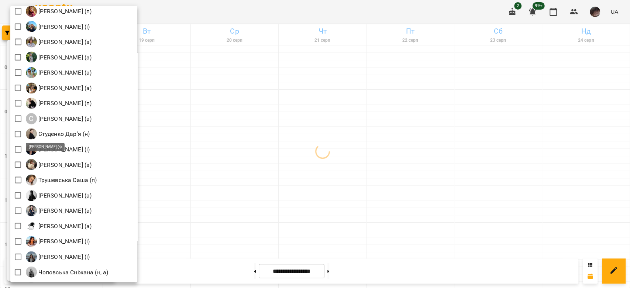
scroll to position [1034, 0]
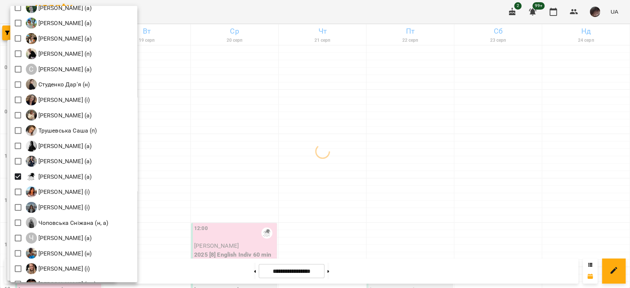
click at [299, 109] on div at bounding box center [315, 144] width 630 height 288
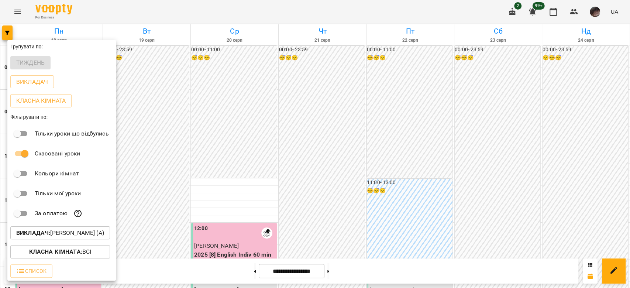
click at [299, 108] on div at bounding box center [315, 144] width 630 height 288
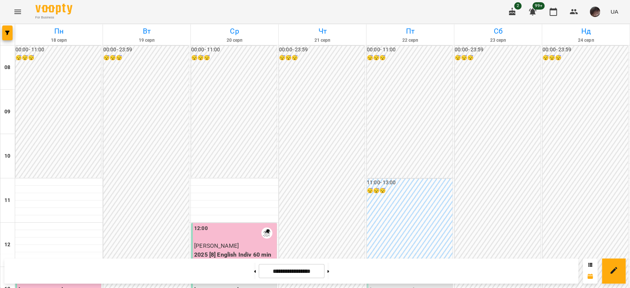
scroll to position [197, 0]
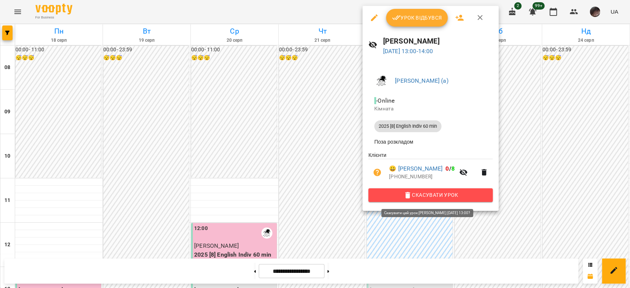
click at [392, 193] on span "Скасувати Урок" at bounding box center [430, 195] width 113 height 9
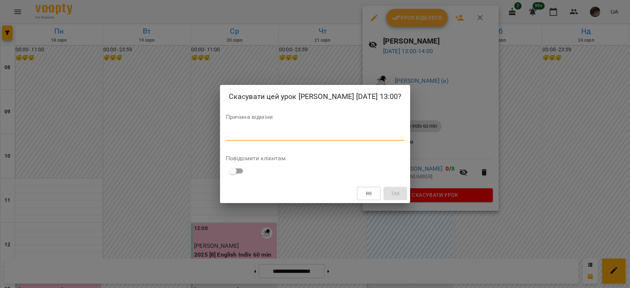
click at [371, 138] on textarea at bounding box center [315, 134] width 179 height 7
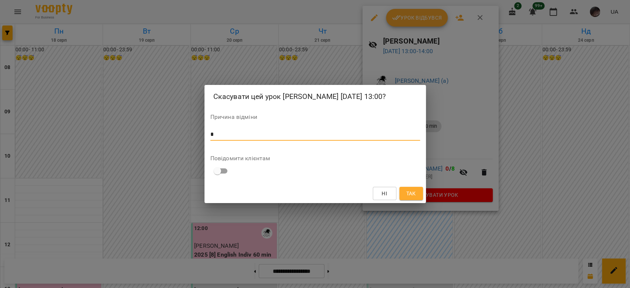
type textarea "*"
click at [417, 200] on button "Так" at bounding box center [411, 193] width 24 height 13
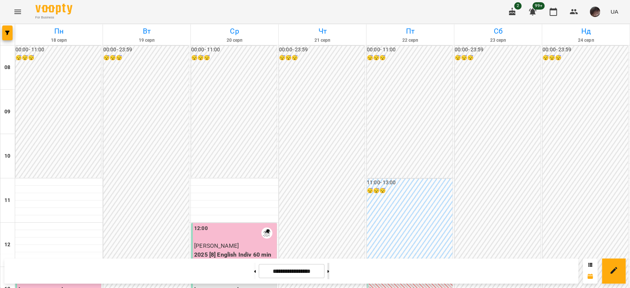
click at [329, 274] on button at bounding box center [328, 271] width 2 height 16
type input "**********"
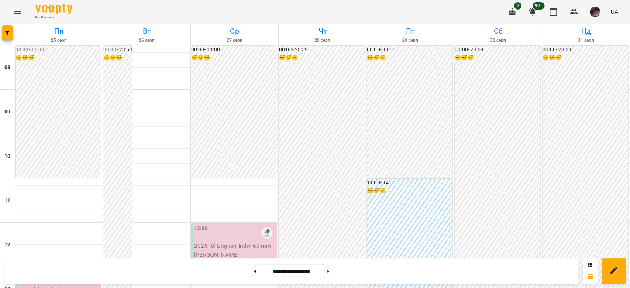
scroll to position [344, 0]
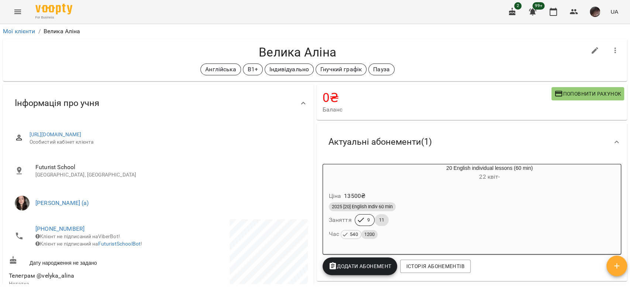
click at [611, 53] on icon "button" at bounding box center [615, 50] width 9 height 9
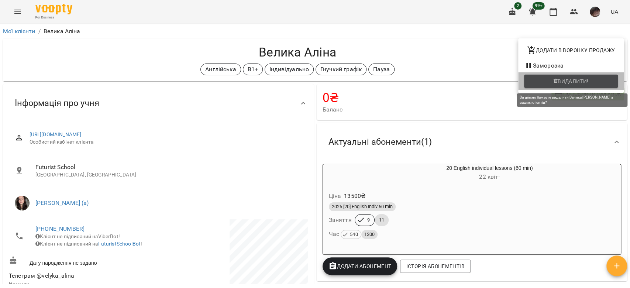
click at [578, 83] on span "Видалити!" at bounding box center [573, 81] width 31 height 9
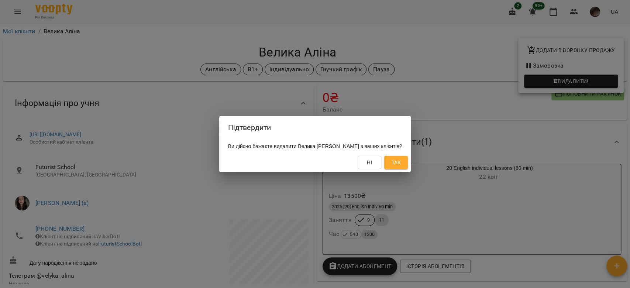
click at [395, 162] on span "Так" at bounding box center [396, 162] width 10 height 9
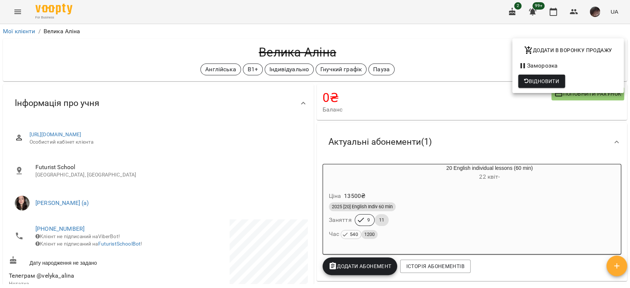
click at [349, 48] on div at bounding box center [315, 144] width 630 height 288
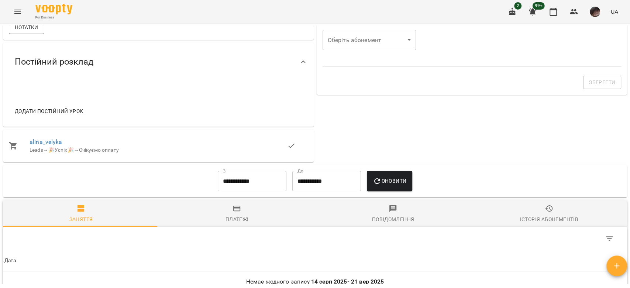
scroll to position [399, 0]
